Goal: Contribute content: Add original content to the website for others to see

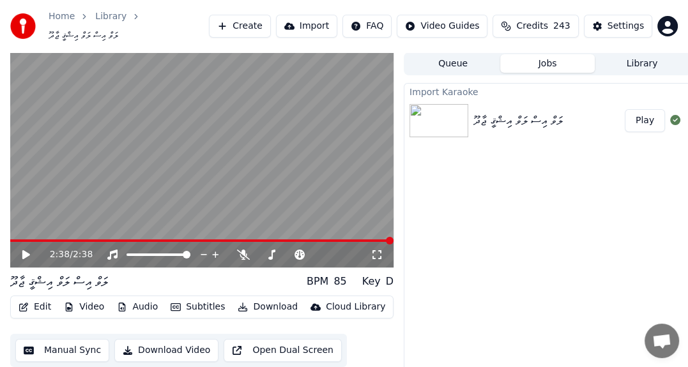
click at [26, 249] on div "2:38 / 2:38" at bounding box center [201, 255] width 373 height 13
click at [22, 240] on span at bounding box center [16, 241] width 12 height 3
click at [24, 250] on icon at bounding box center [26, 254] width 8 height 9
click at [526, 103] on div "ލަވް އިސް ލަވް އިޝްޤީ ޖާދޫ Play" at bounding box center [547, 120] width 286 height 43
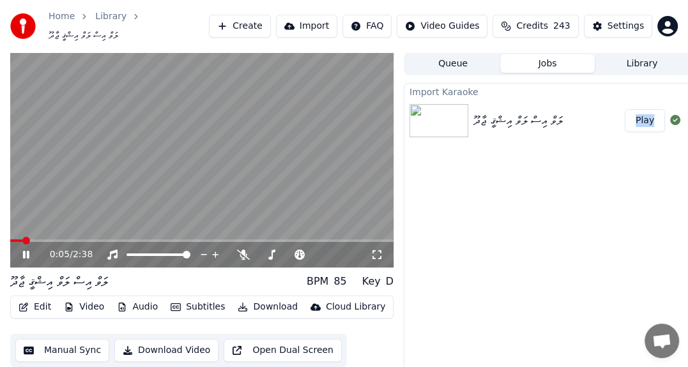
click at [432, 109] on img at bounding box center [439, 120] width 59 height 33
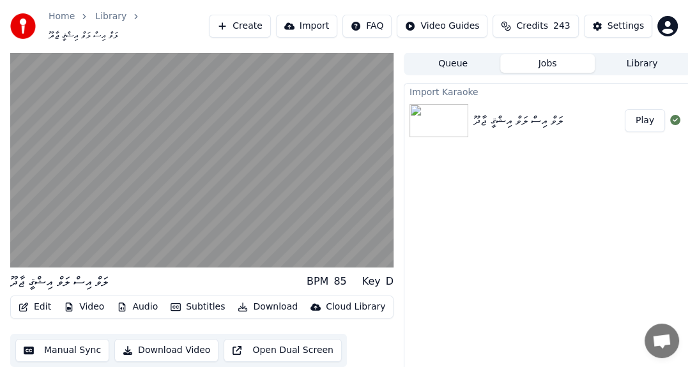
click at [598, 149] on div "Import Karaoke ލަވް އިސް ލަވް އިޝްޤީ ޖާދޫ Play" at bounding box center [547, 239] width 287 height 312
click at [641, 118] on button "Play" at bounding box center [645, 120] width 40 height 23
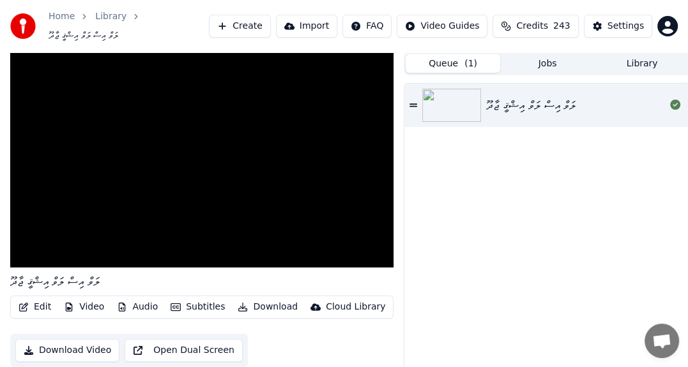
click at [450, 58] on button "Queue ( 1 )" at bounding box center [453, 63] width 95 height 19
click at [523, 96] on div "ލަވް އިސް ލަވް އިޝްޤީ ޖާދޫ" at bounding box center [530, 105] width 89 height 18
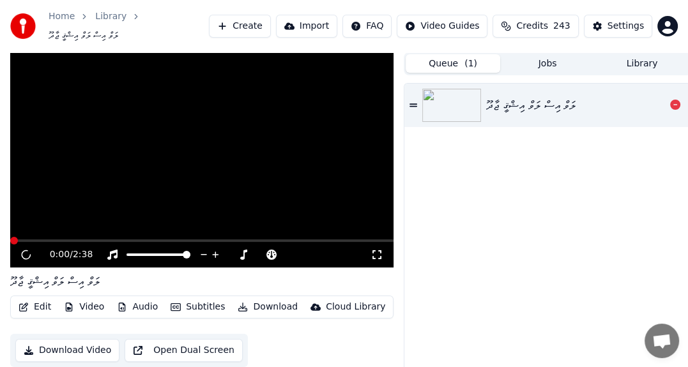
click at [523, 96] on div "ލަވް އިސް ލަވް އިޝްޤީ ޖާދޫ" at bounding box center [530, 105] width 89 height 18
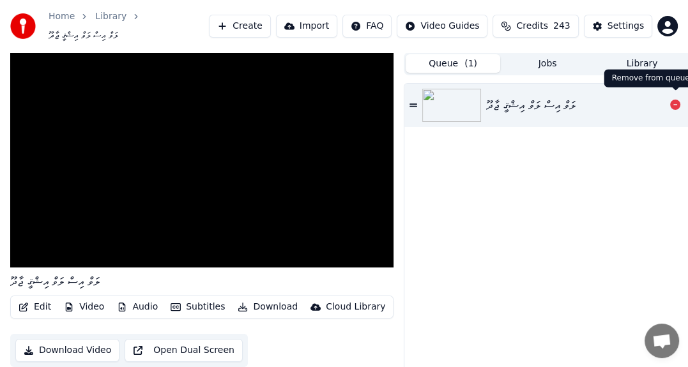
click at [673, 100] on icon at bounding box center [675, 105] width 10 height 10
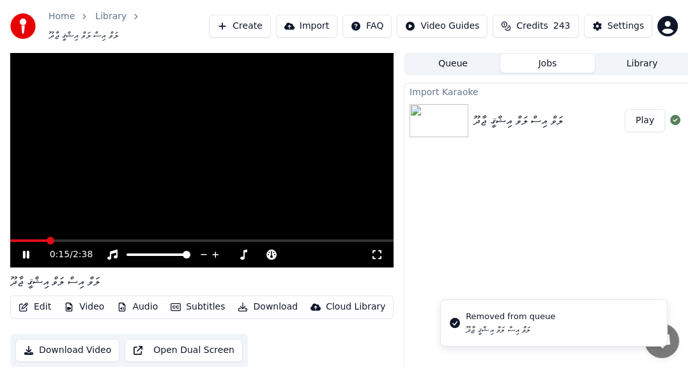
click at [567, 62] on button "Jobs" at bounding box center [547, 63] width 95 height 19
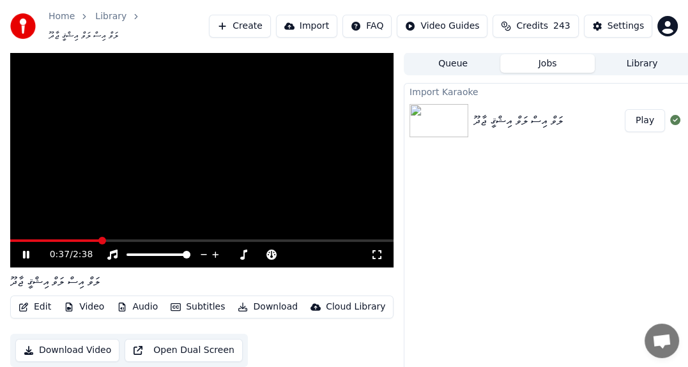
click at [500, 54] on button "Jobs" at bounding box center [547, 63] width 95 height 19
click at [452, 54] on button "Queue" at bounding box center [453, 63] width 95 height 19
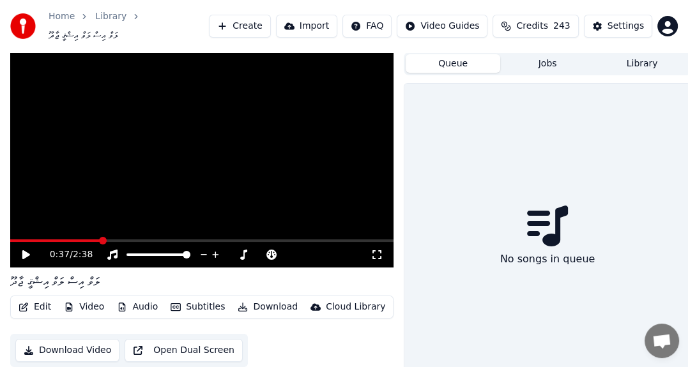
click at [266, 21] on button "Create" at bounding box center [240, 26] width 62 height 23
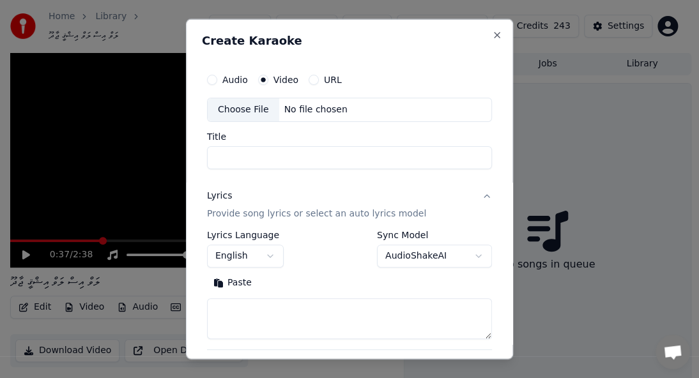
click at [215, 79] on button "Audio" at bounding box center [212, 80] width 10 height 10
click at [294, 109] on div "No file chosen" at bounding box center [315, 109] width 73 height 13
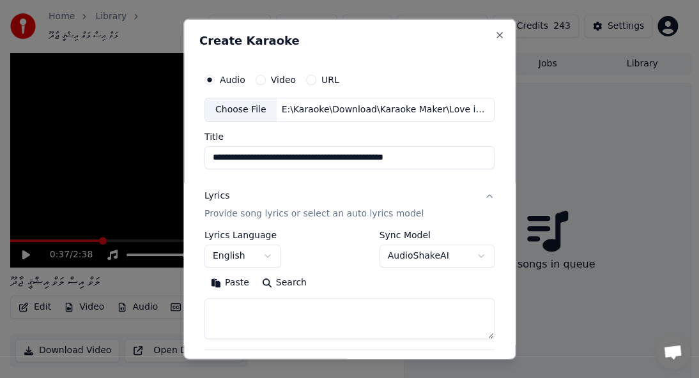
click at [305, 159] on input "**********" at bounding box center [349, 157] width 290 height 23
paste input
type input "**********"
click at [298, 213] on p "Provide song lyrics or select an auto lyrics model" at bounding box center [313, 214] width 219 height 13
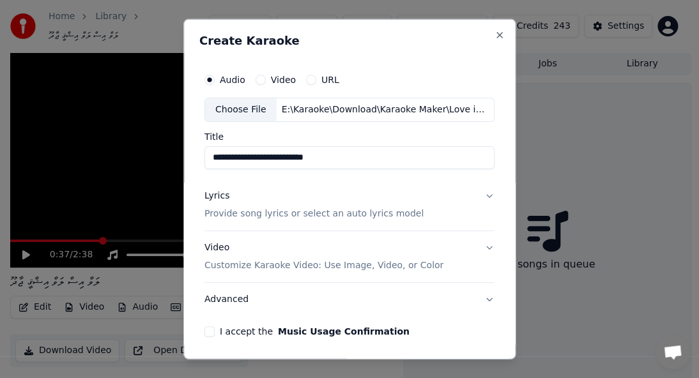
click at [298, 214] on p "Provide song lyrics or select an auto lyrics model" at bounding box center [313, 214] width 219 height 13
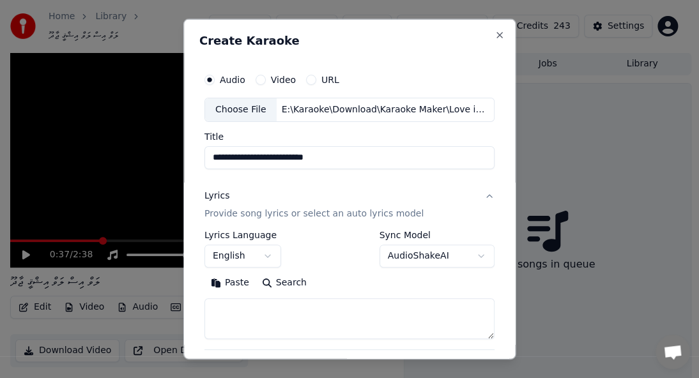
scroll to position [128, 0]
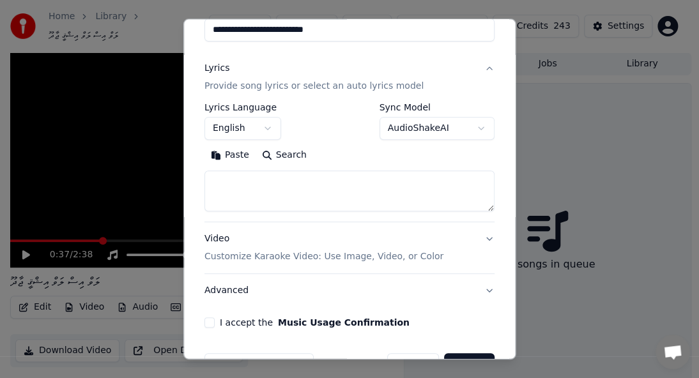
click at [236, 189] on textarea at bounding box center [349, 191] width 290 height 41
paste textarea "**********"
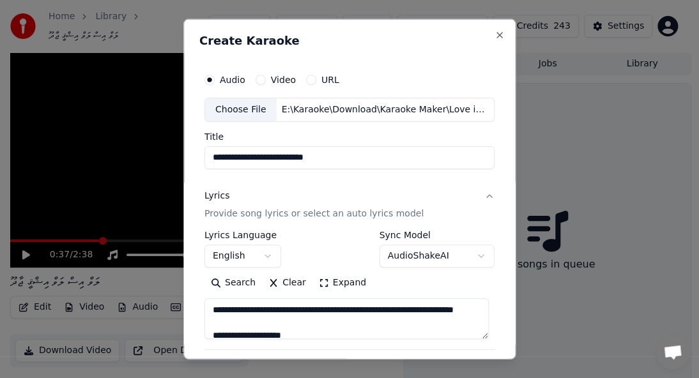
scroll to position [3, 0]
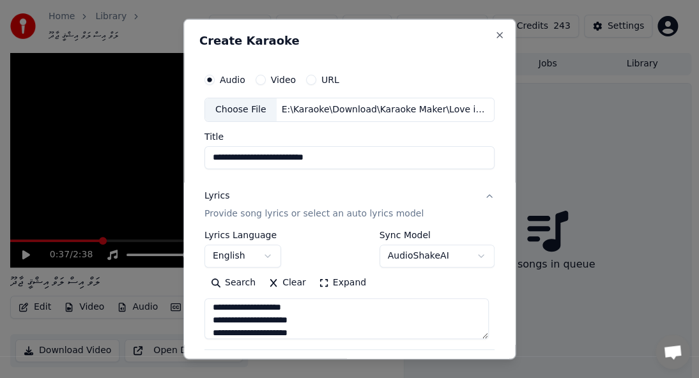
type textarea "**********"
click at [319, 283] on button "Expand" at bounding box center [342, 283] width 60 height 20
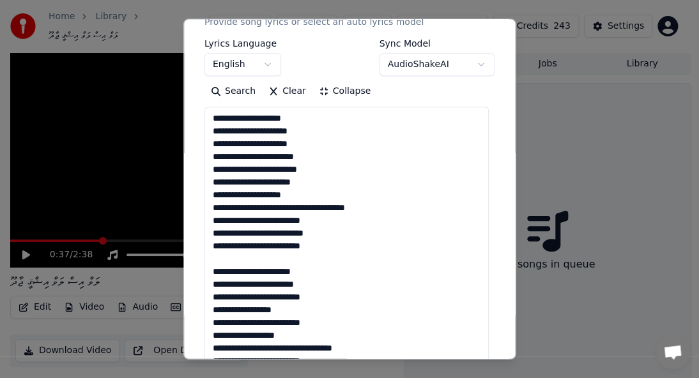
scroll to position [1, 0]
click at [335, 93] on button "Collapse" at bounding box center [344, 91] width 65 height 20
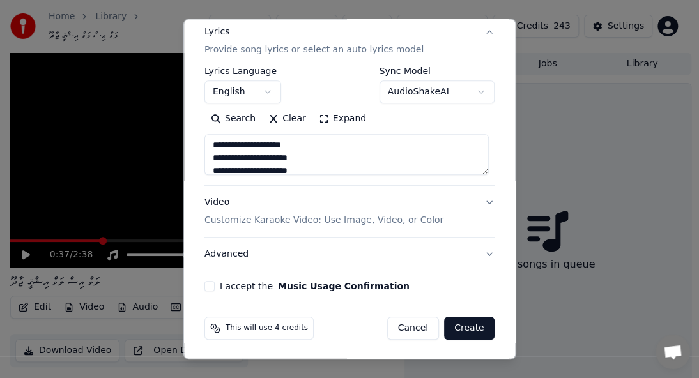
click at [360, 219] on p "Customize Karaoke Video: Use Image, Video, or Color" at bounding box center [323, 220] width 239 height 13
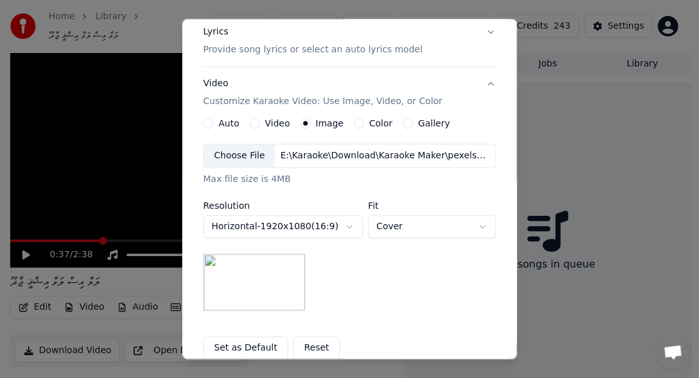
click at [250, 121] on button "Video" at bounding box center [255, 123] width 10 height 10
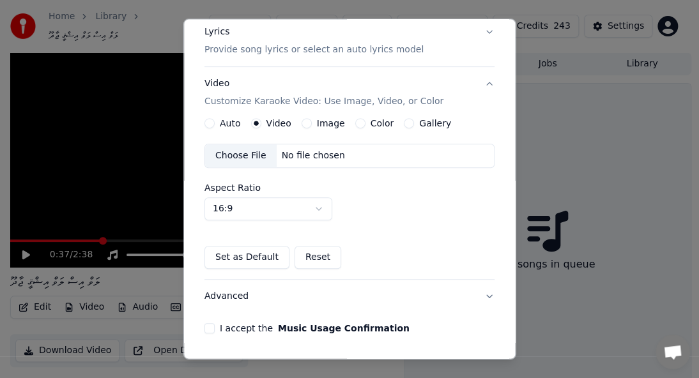
click at [238, 152] on div "Choose File" at bounding box center [241, 155] width 72 height 23
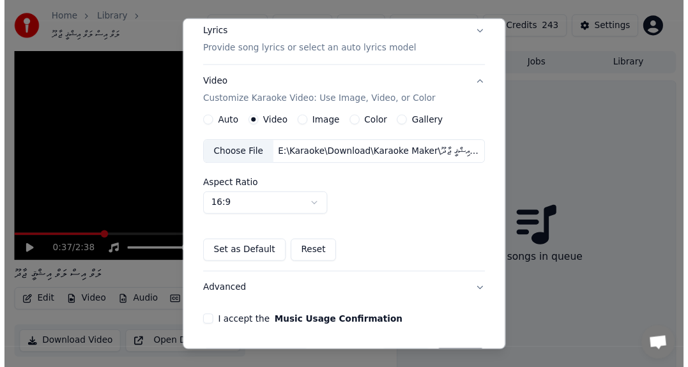
scroll to position [206, 0]
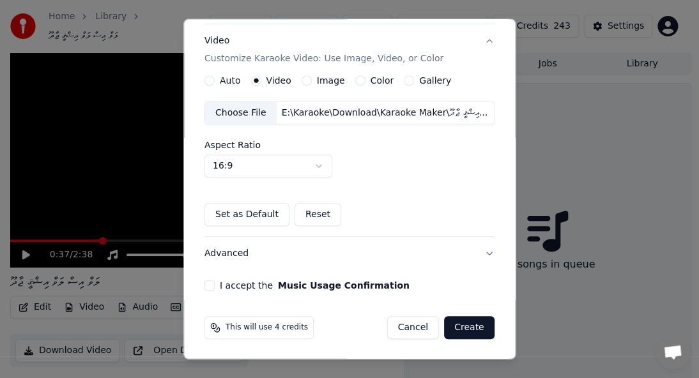
click at [209, 288] on button "I accept the Music Usage Confirmation" at bounding box center [209, 285] width 10 height 10
click at [463, 325] on button "Create" at bounding box center [469, 327] width 50 height 23
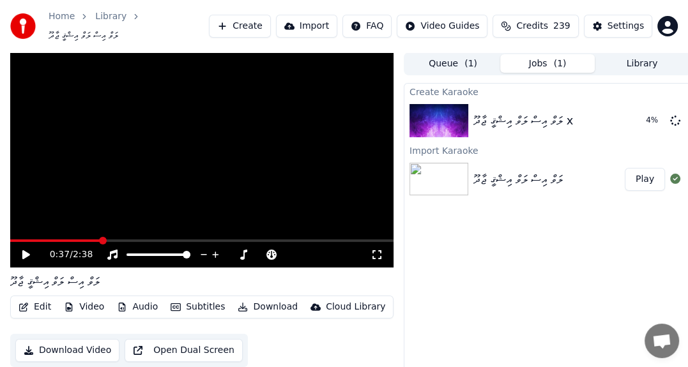
click at [450, 63] on button "Queue ( 1 )" at bounding box center [453, 63] width 95 height 19
click at [532, 58] on button "Jobs ( 1 )" at bounding box center [547, 63] width 95 height 19
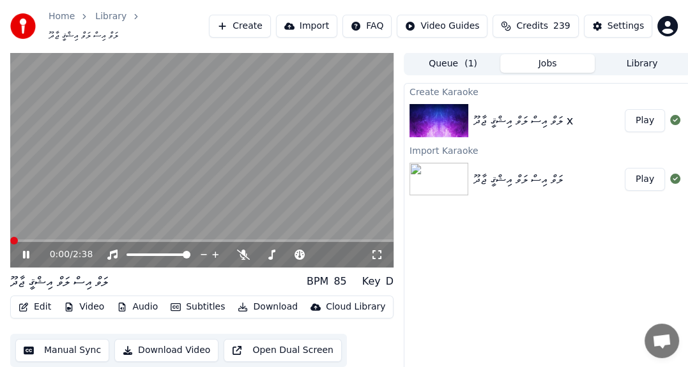
click at [10, 240] on span at bounding box center [14, 241] width 8 height 8
click at [22, 250] on icon at bounding box center [34, 255] width 29 height 10
click at [454, 54] on button "Queue ( 1 )" at bounding box center [453, 63] width 95 height 19
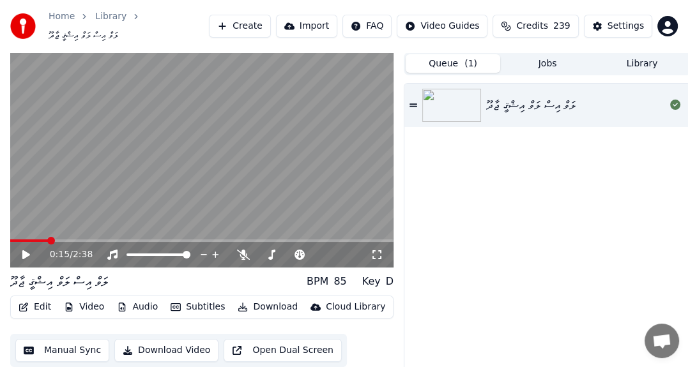
click at [538, 100] on div "ލަވް އިސް ލަވް އިޝްޤީ ޖާދޫ" at bounding box center [530, 105] width 89 height 18
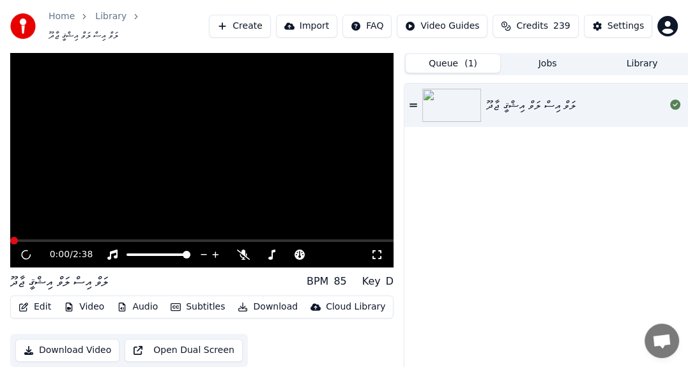
click at [538, 100] on div "ލަވް އިސް ލަވް އިޝްޤީ ޖާދޫ" at bounding box center [530, 105] width 89 height 18
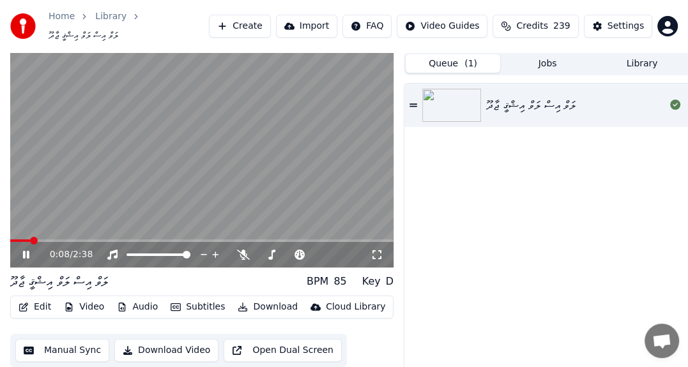
click at [29, 251] on icon at bounding box center [26, 255] width 6 height 8
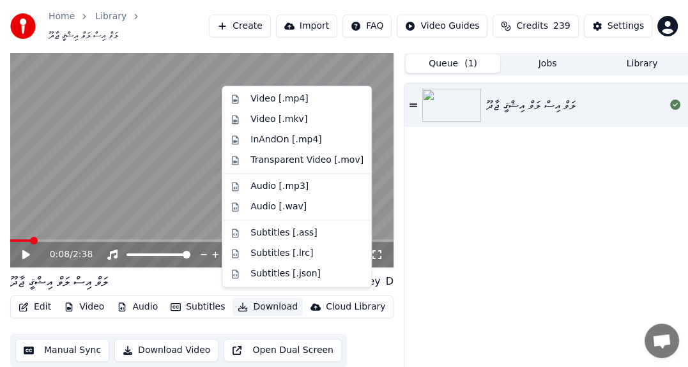
click at [238, 303] on icon "button" at bounding box center [243, 307] width 10 height 9
click at [289, 95] on div "Video [.mp4]" at bounding box center [278, 99] width 57 height 13
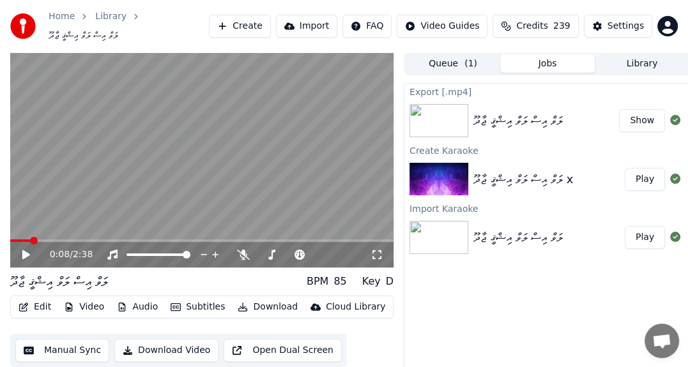
click at [644, 115] on button "Show" at bounding box center [642, 120] width 46 height 23
